Goal: Book appointment/travel/reservation: Book appointment/travel/reservation

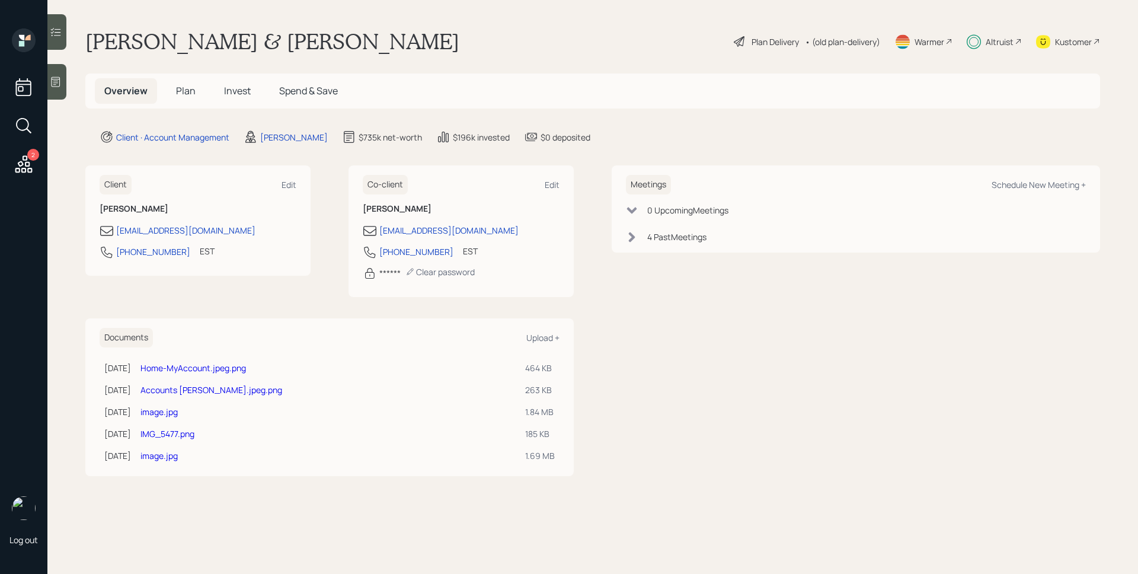
click at [190, 87] on span "Plan" at bounding box center [186, 90] width 20 height 13
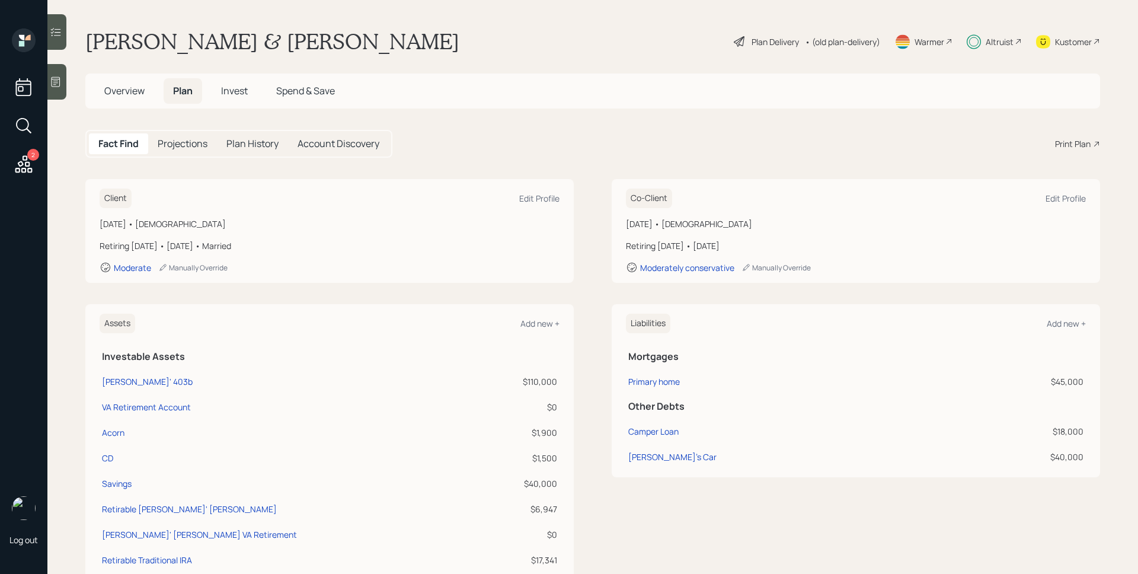
click at [125, 93] on span "Overview" at bounding box center [124, 90] width 40 height 13
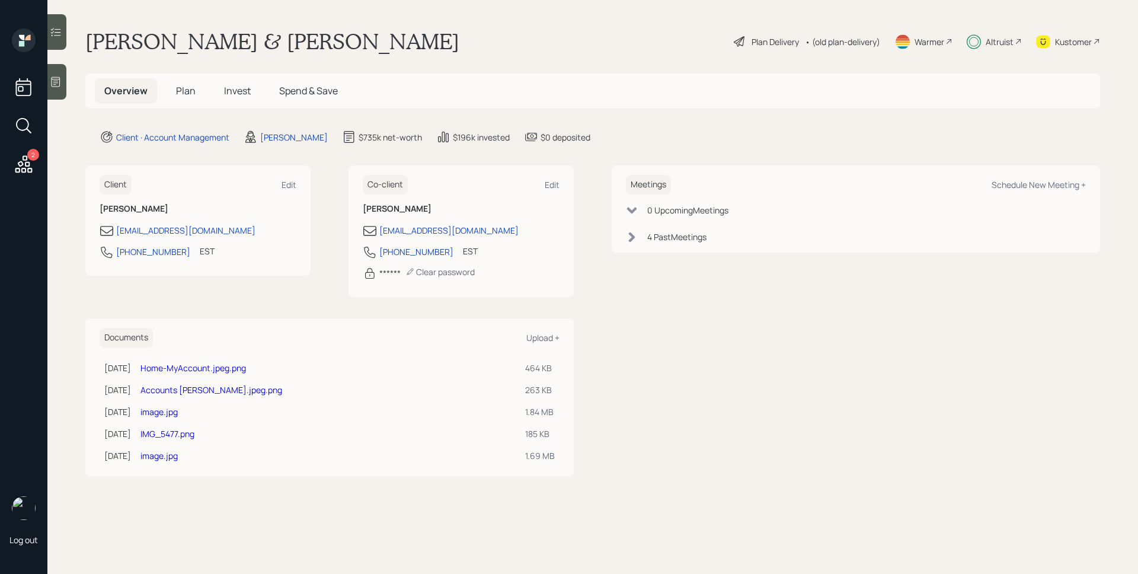
click at [181, 99] on h5 "Plan" at bounding box center [186, 90] width 39 height 25
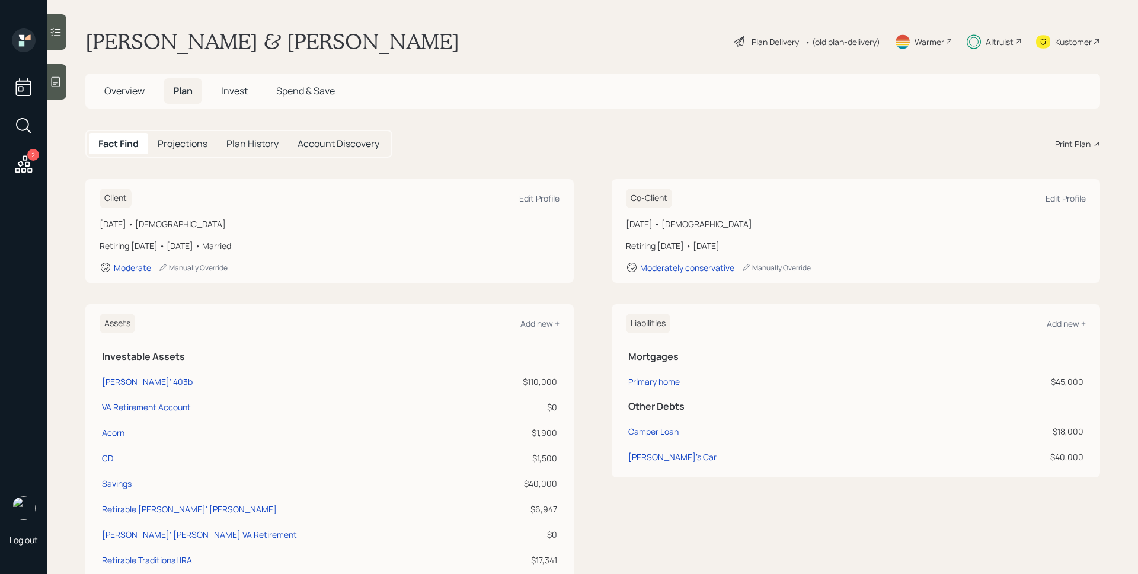
click at [126, 96] on span "Overview" at bounding box center [124, 90] width 40 height 13
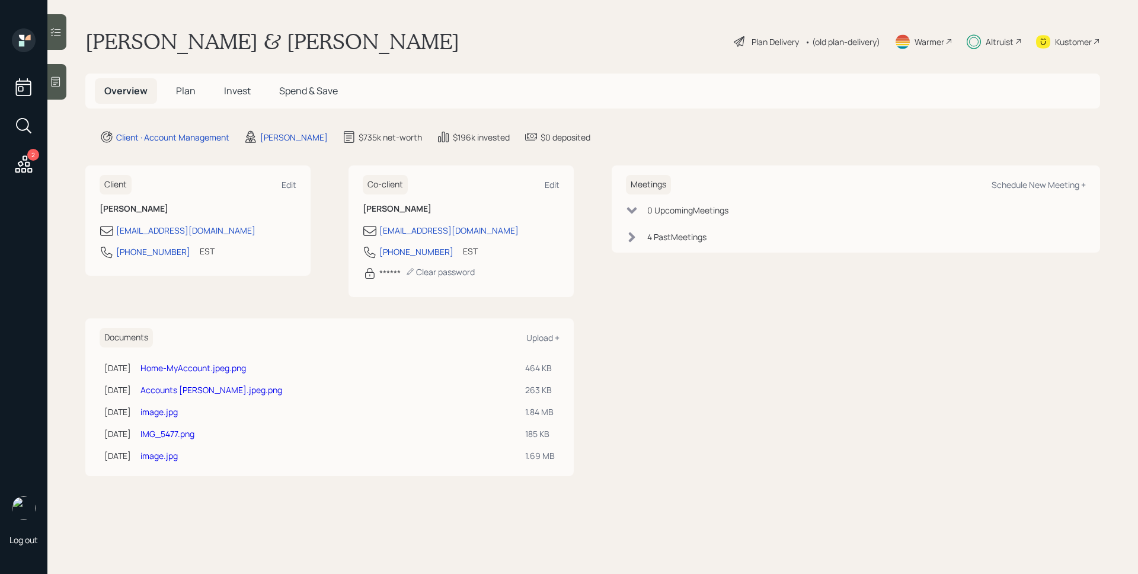
click at [185, 90] on span "Plan" at bounding box center [186, 90] width 20 height 13
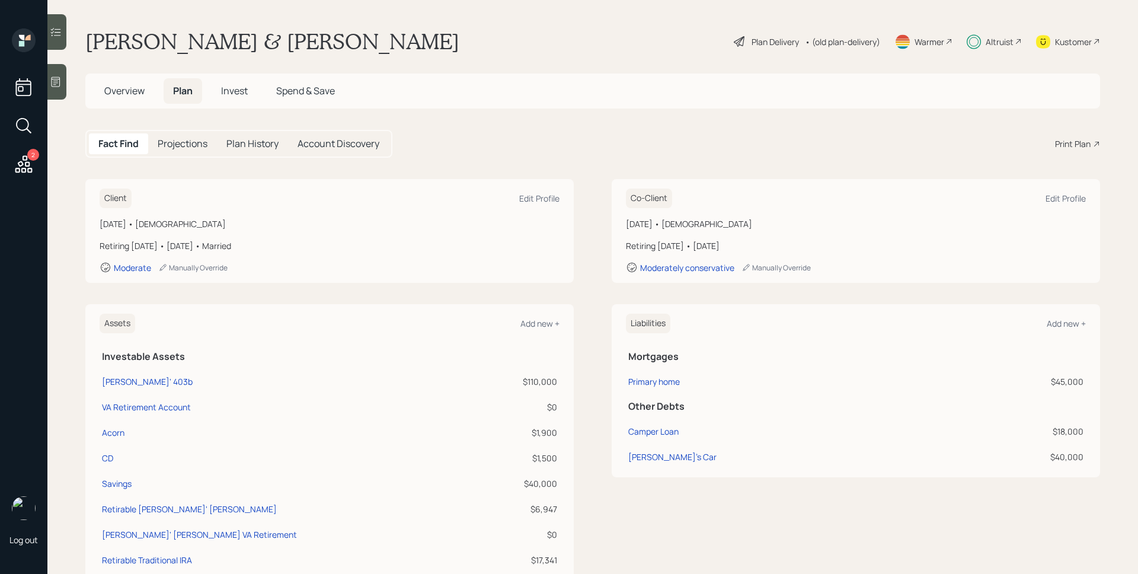
drag, startPoint x: 119, startPoint y: 88, endPoint x: 237, endPoint y: 129, distance: 125.0
click at [119, 88] on span "Overview" at bounding box center [124, 90] width 40 height 13
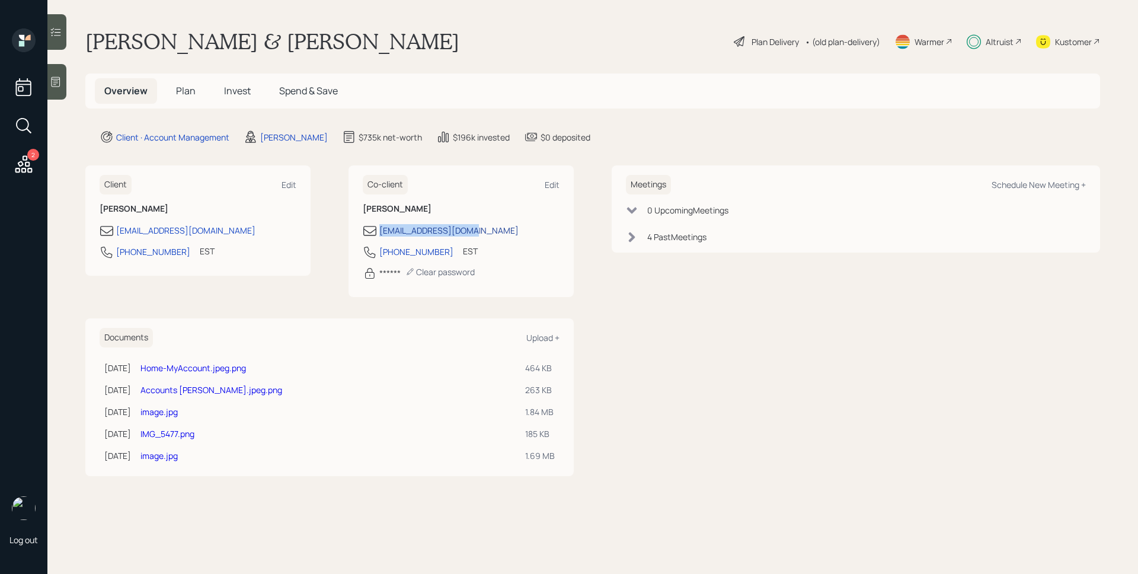
drag, startPoint x: 484, startPoint y: 228, endPoint x: 380, endPoint y: 224, distance: 103.8
click at [380, 224] on div "[EMAIL_ADDRESS][DOMAIN_NAME]" at bounding box center [461, 230] width 197 height 14
copy div "[EMAIL_ADDRESS][DOMAIN_NAME]"
click at [1017, 185] on div "Schedule New Meeting +" at bounding box center [1038, 184] width 94 height 11
select select "d946c976-65aa-4529-ac9d-02c4f1114fc0"
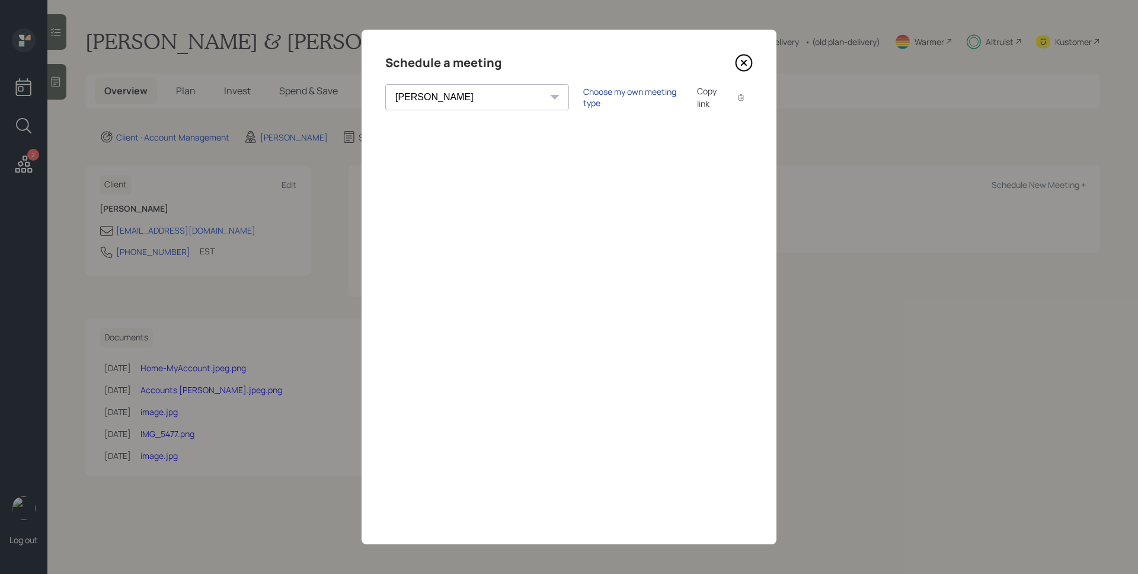
click at [583, 99] on div "Choose my own meeting type" at bounding box center [633, 97] width 100 height 23
